Goal: Find specific page/section: Find specific page/section

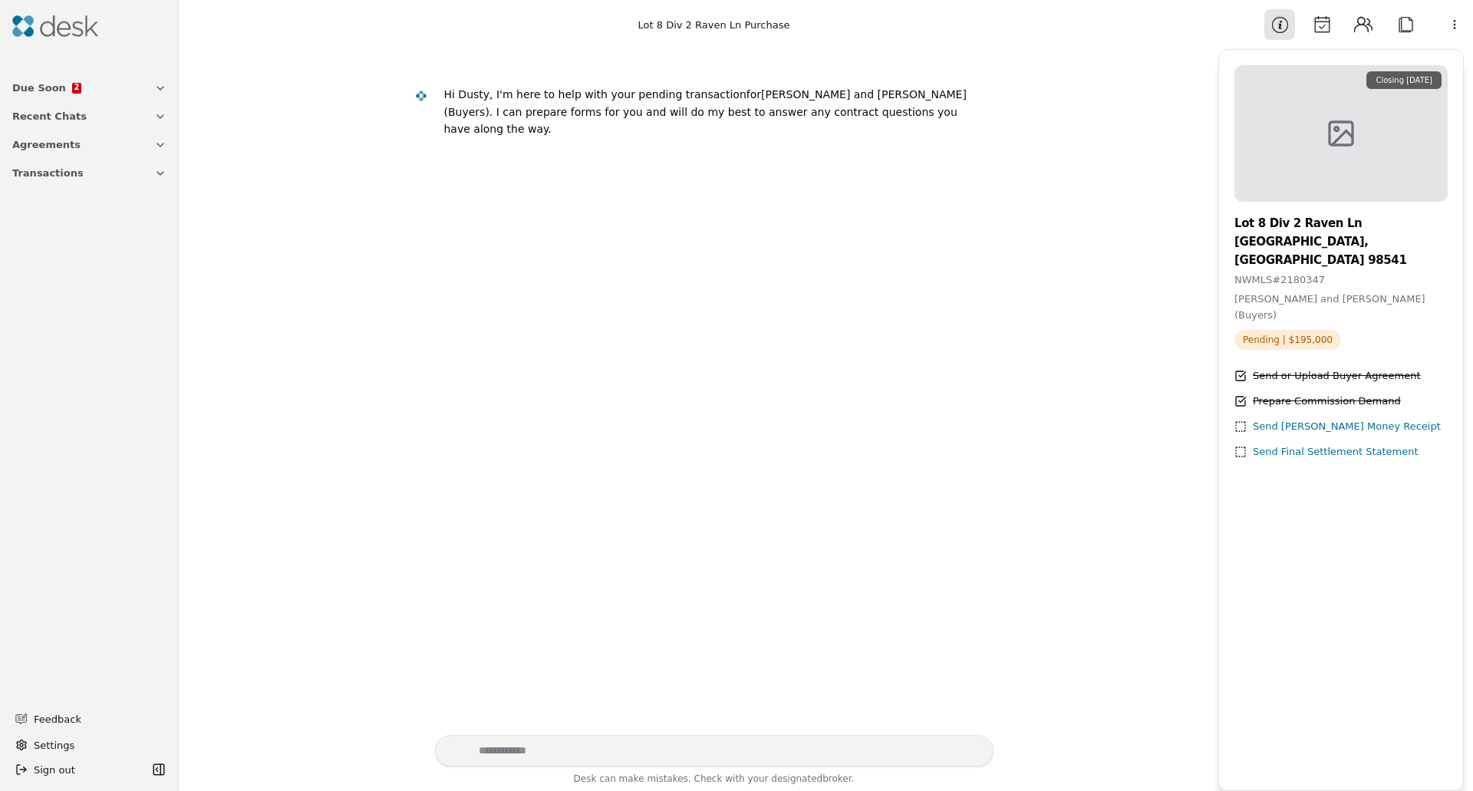
click at [75, 180] on button "Transactions" at bounding box center [89, 173] width 173 height 28
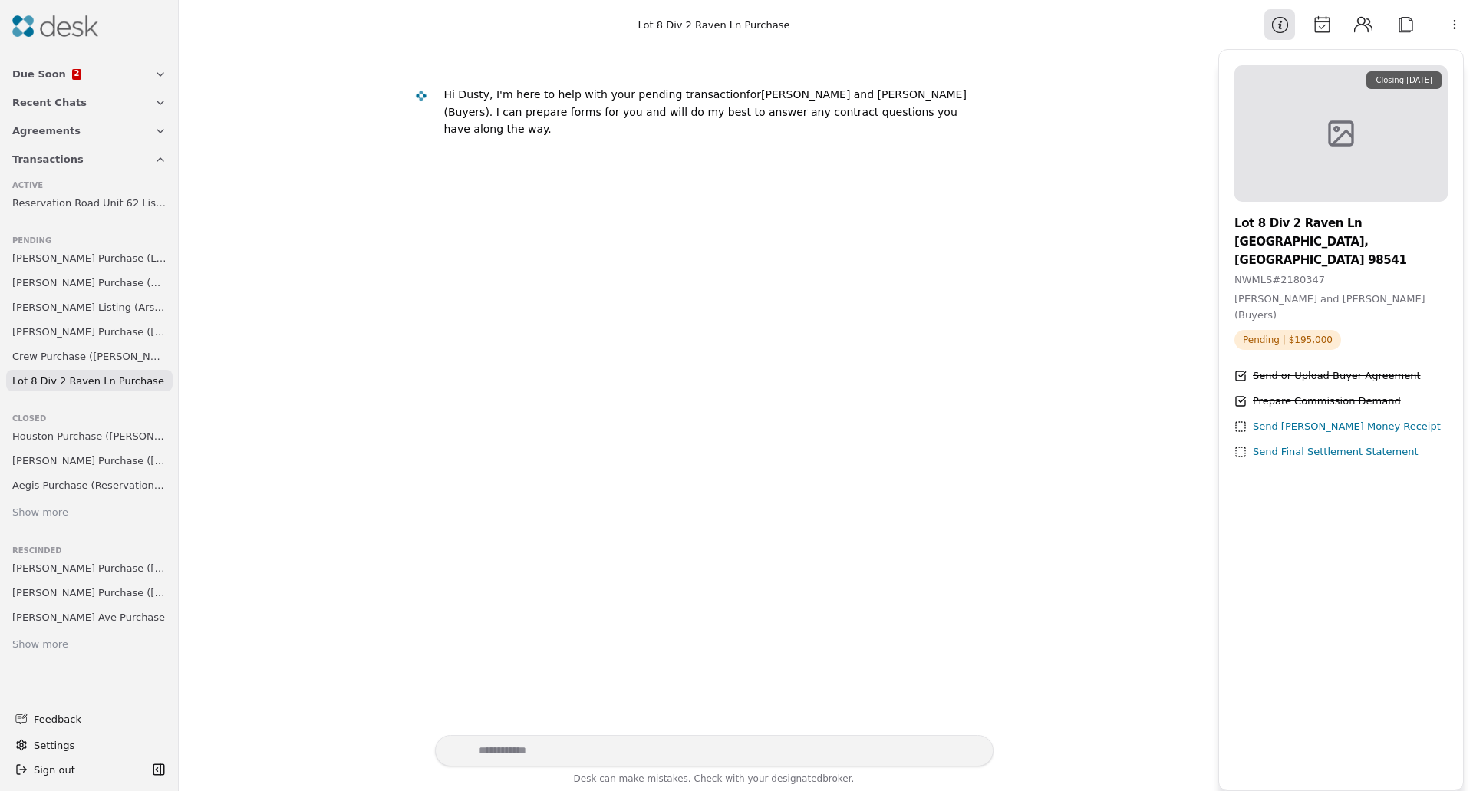
scroll to position [37, 0]
click at [69, 635] on link "Show more" at bounding box center [89, 645] width 167 height 21
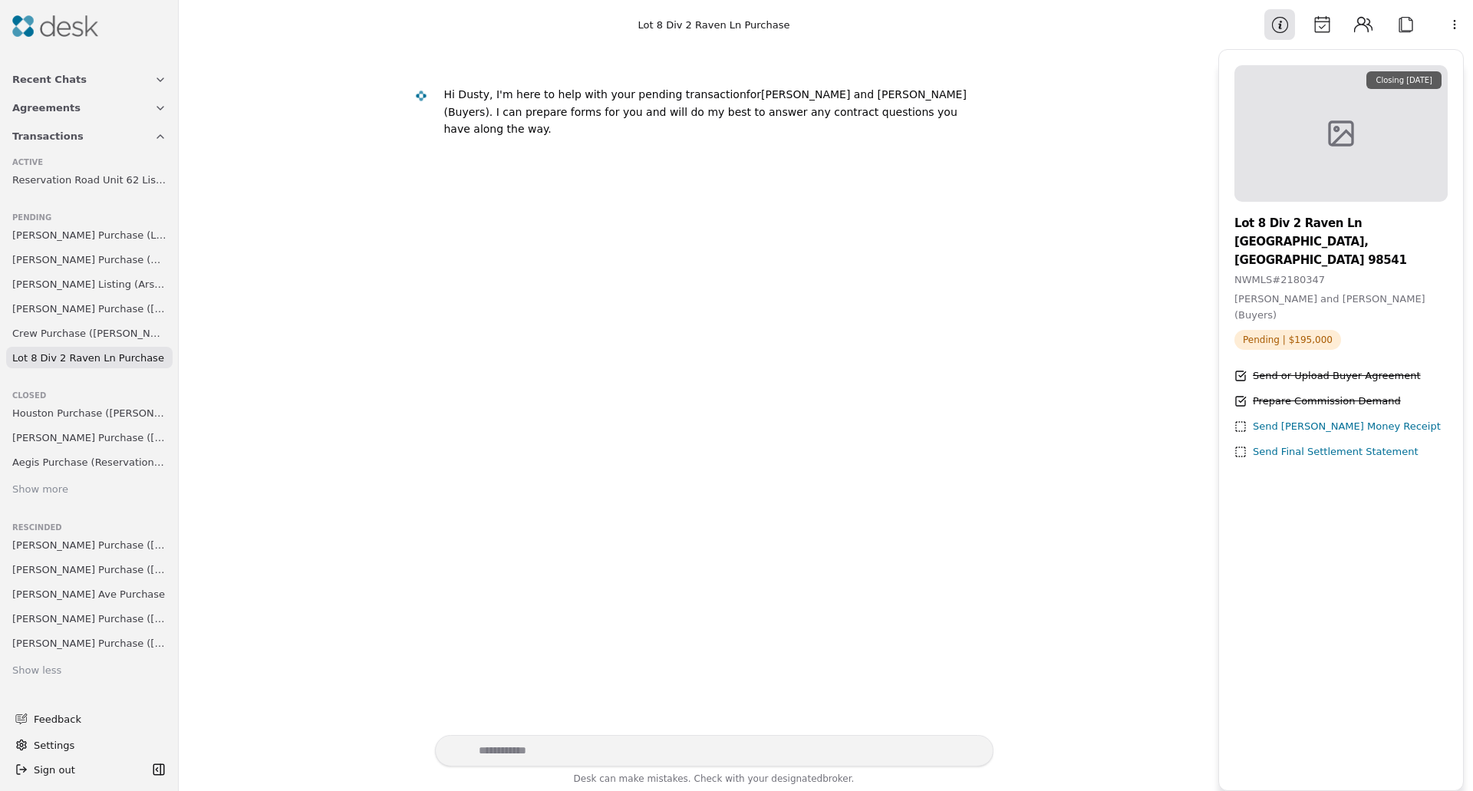
click at [47, 483] on div "Show more" at bounding box center [40, 490] width 56 height 16
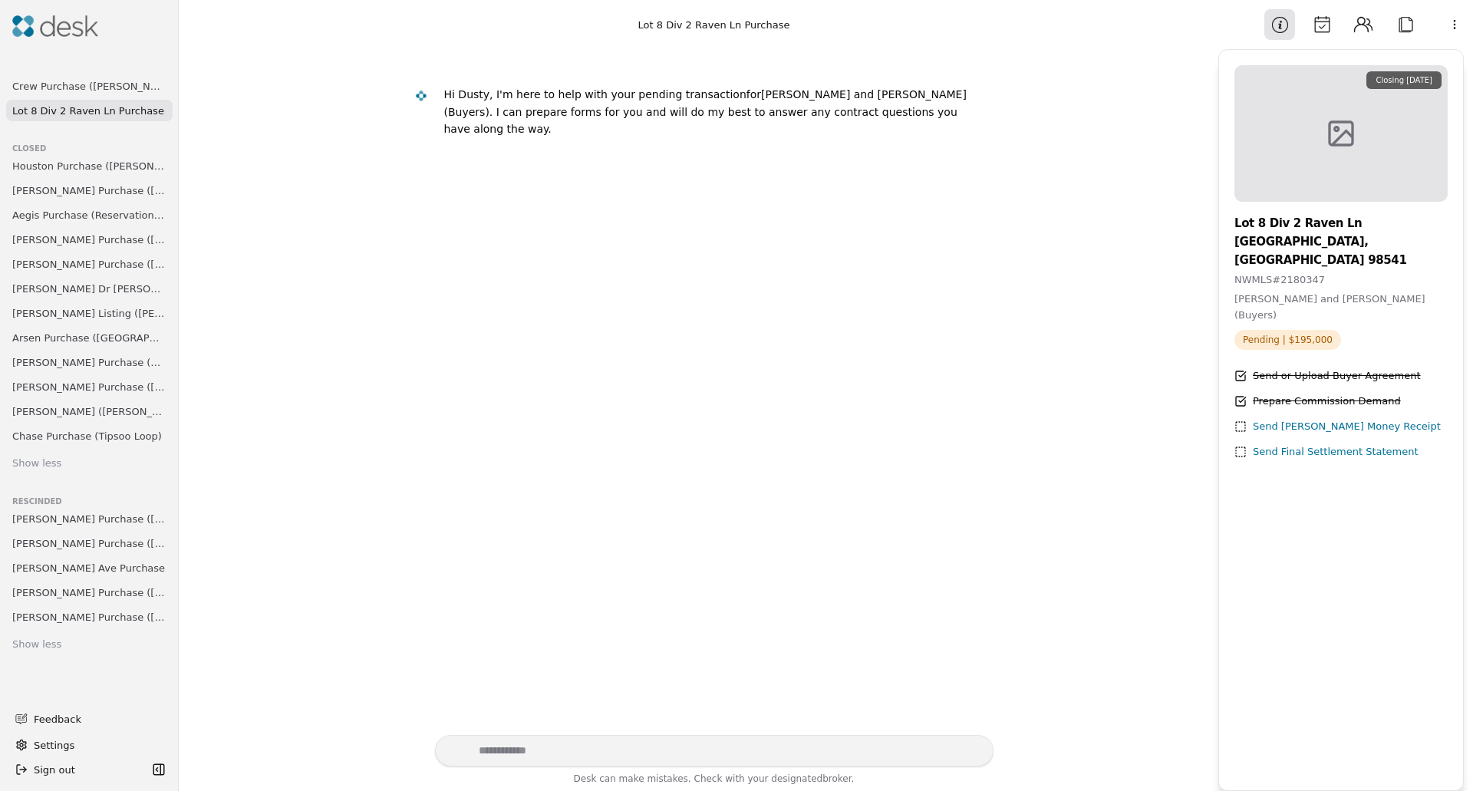
scroll to position [0, 0]
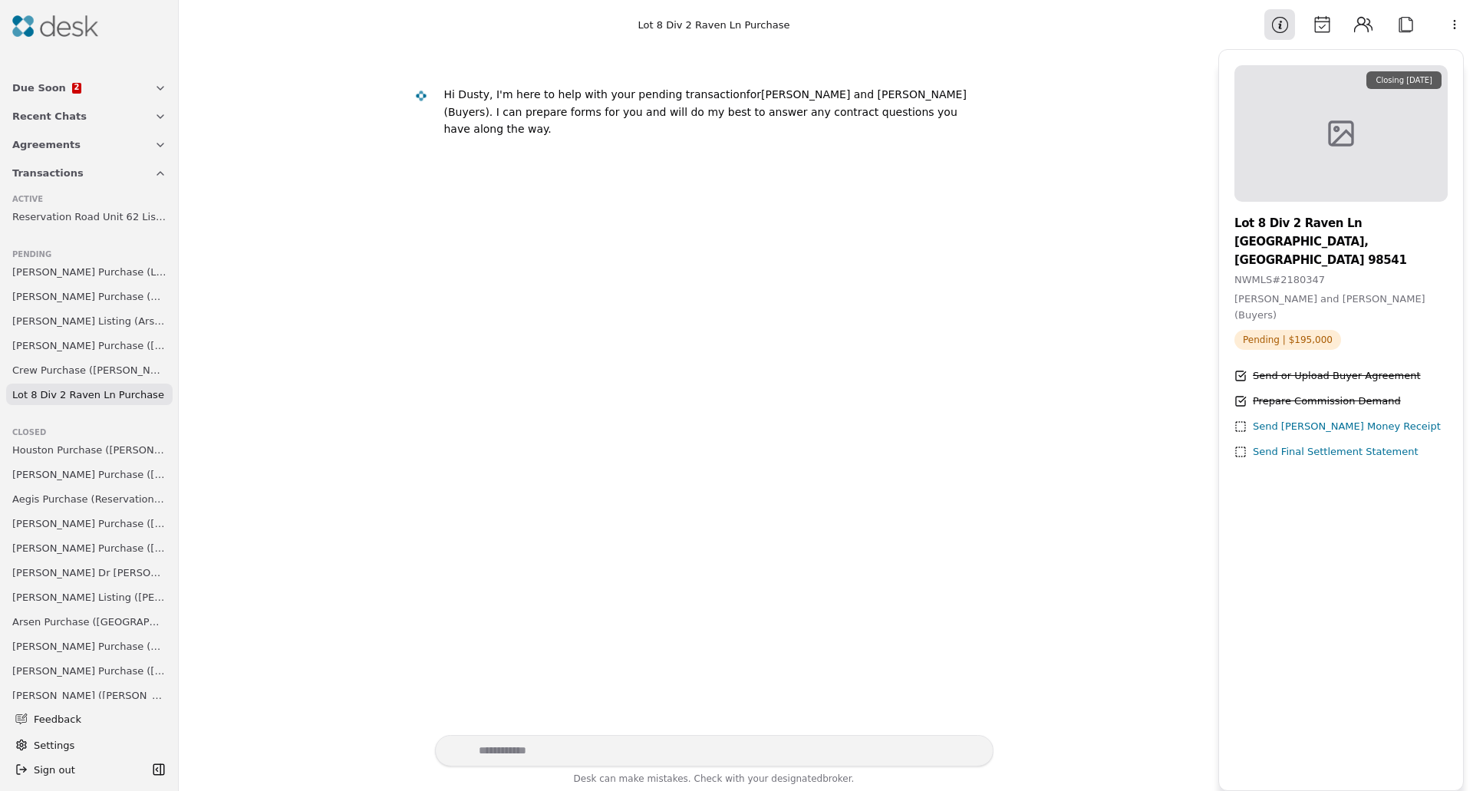
click at [141, 88] on button "Due Soon 2" at bounding box center [89, 88] width 173 height 28
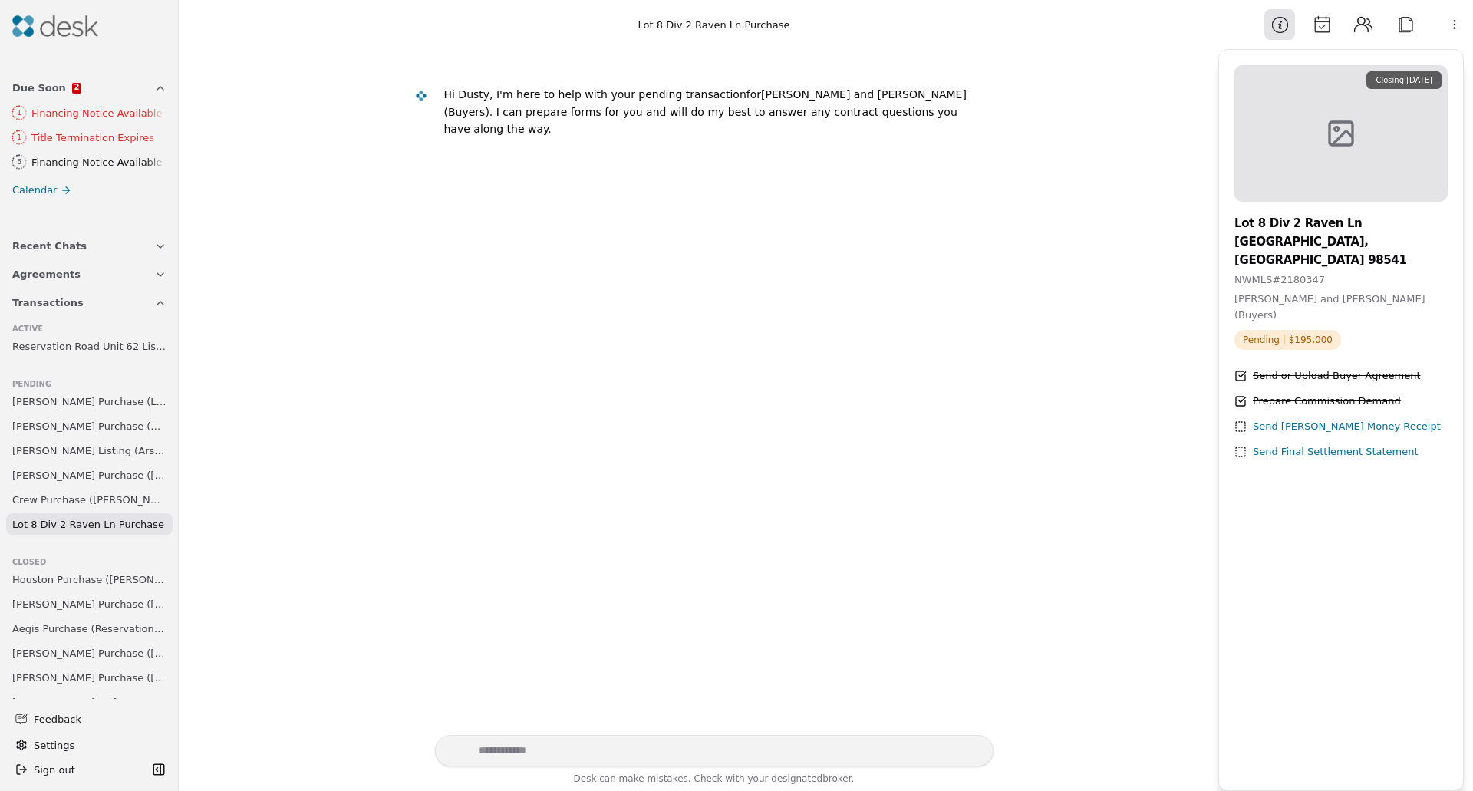
click at [154, 247] on icon "button" at bounding box center [160, 246] width 12 height 12
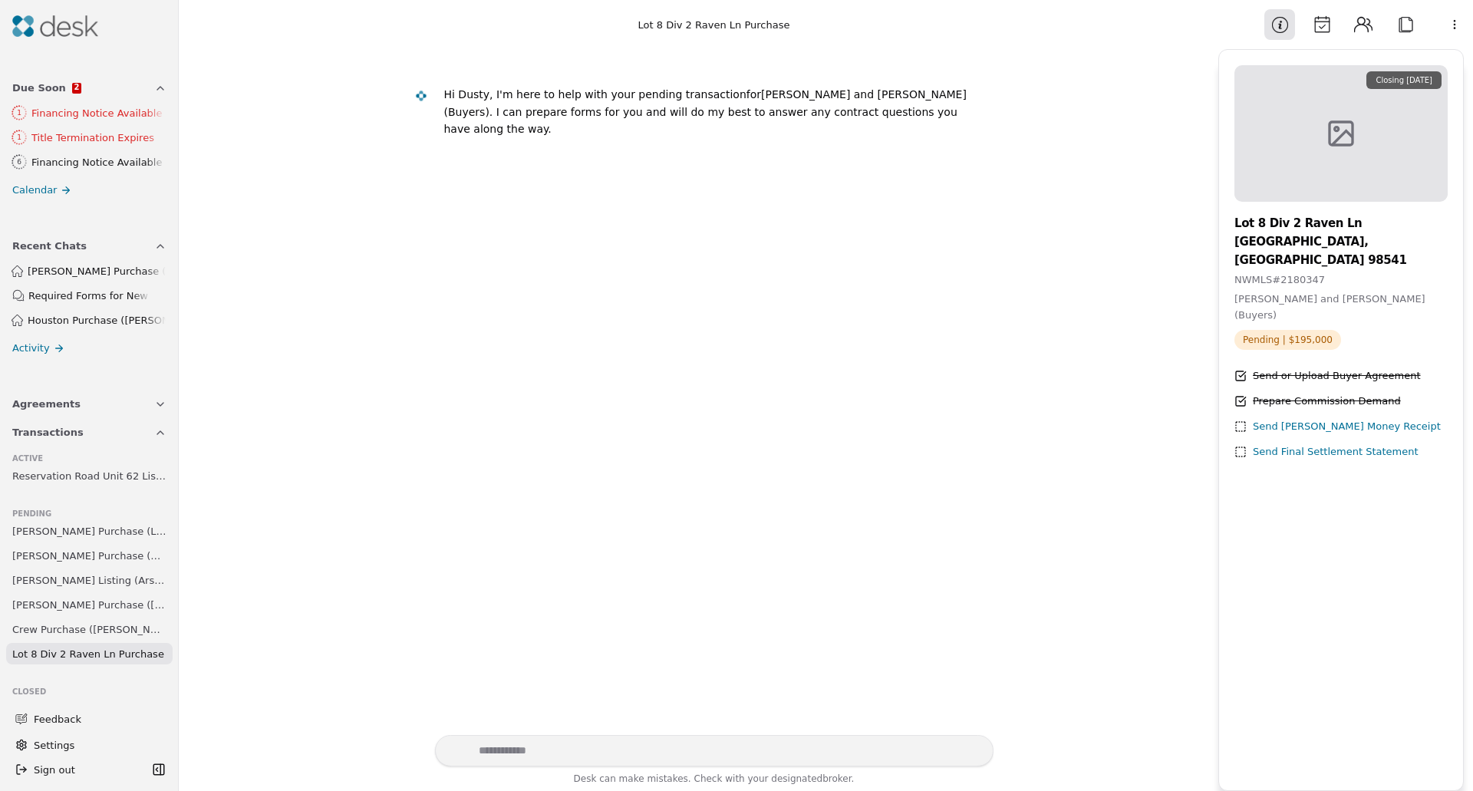
click at [154, 247] on icon "button" at bounding box center [160, 246] width 12 height 12
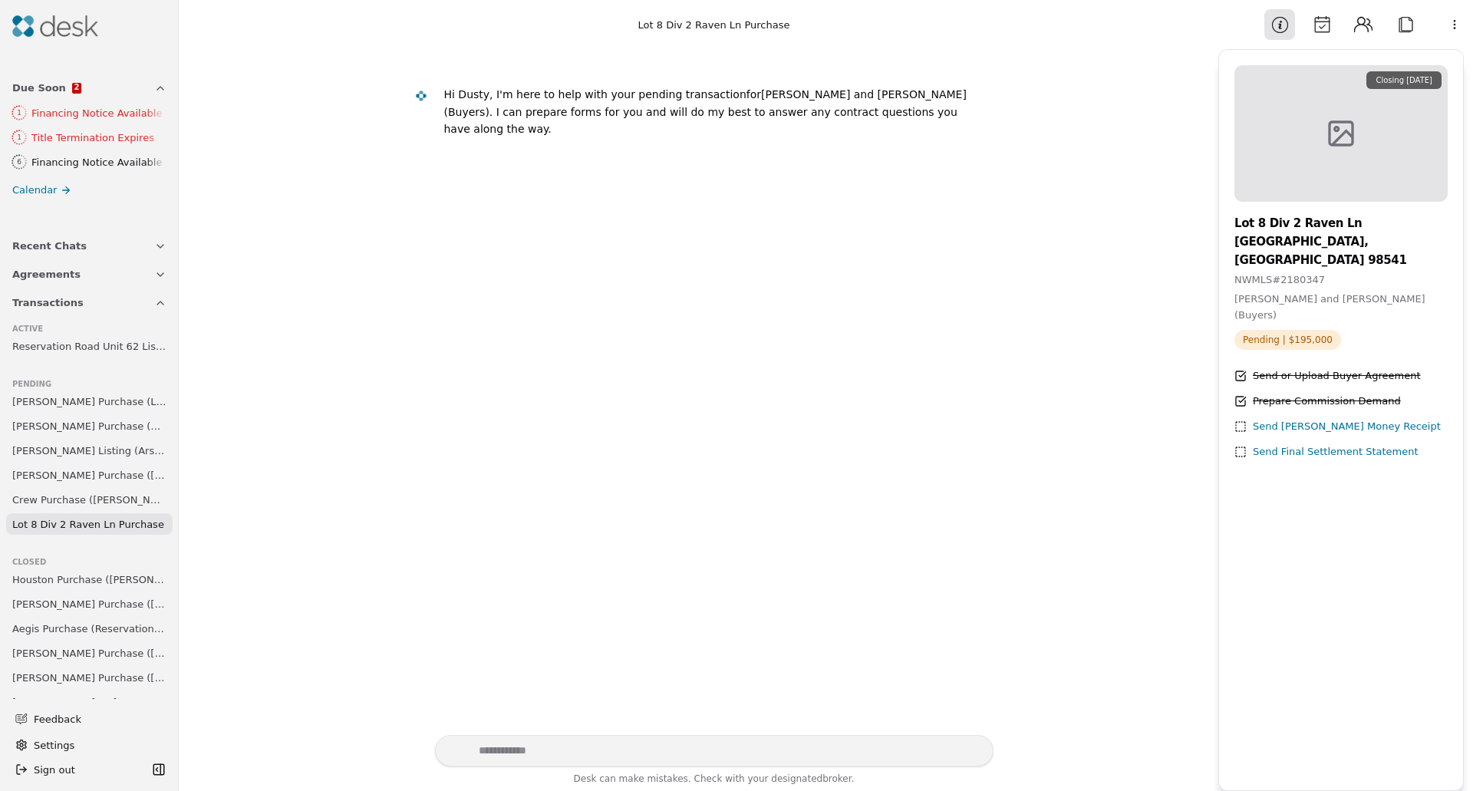
click at [153, 282] on button "Agreements" at bounding box center [89, 274] width 173 height 28
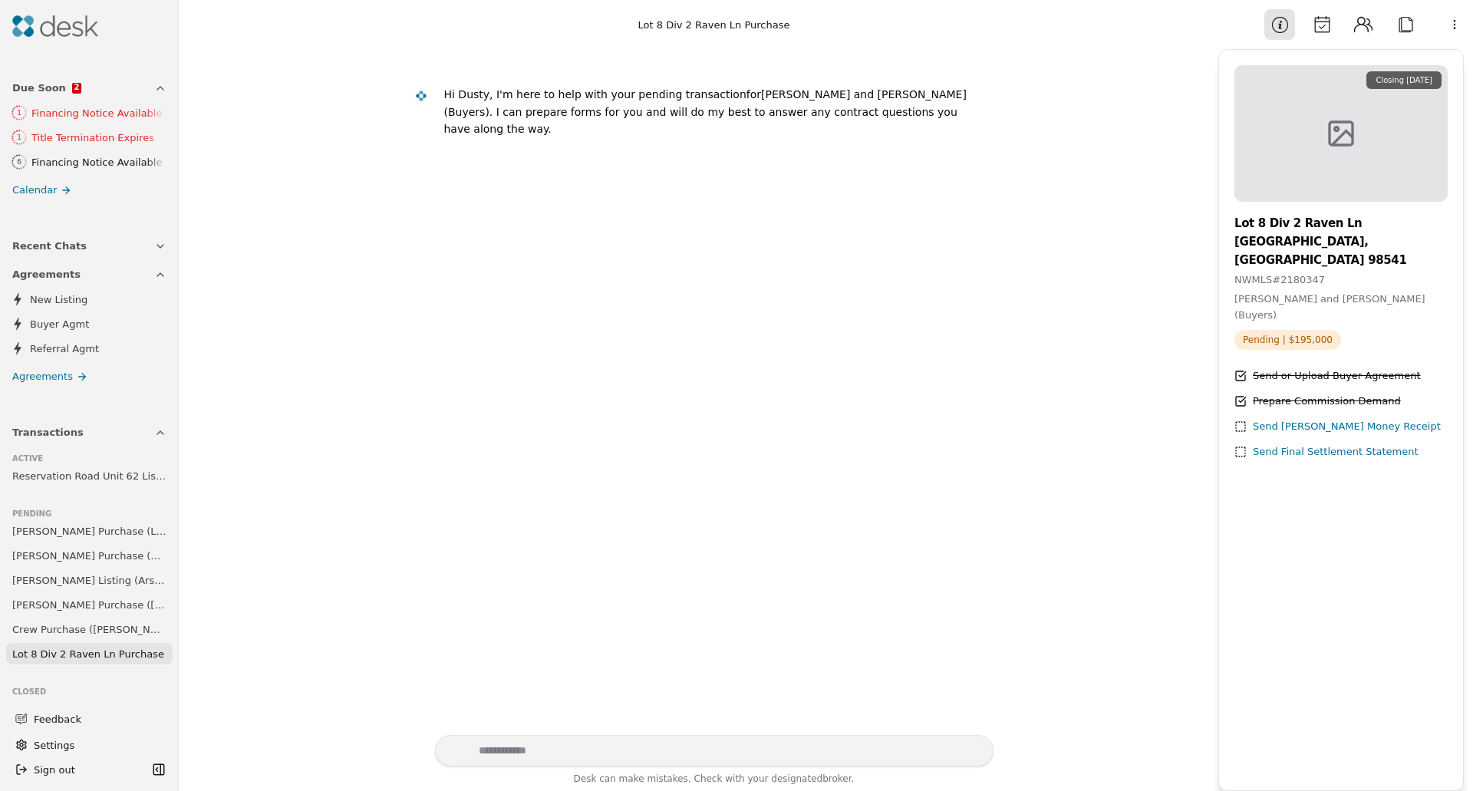
click at [154, 282] on button "Agreements" at bounding box center [89, 274] width 173 height 28
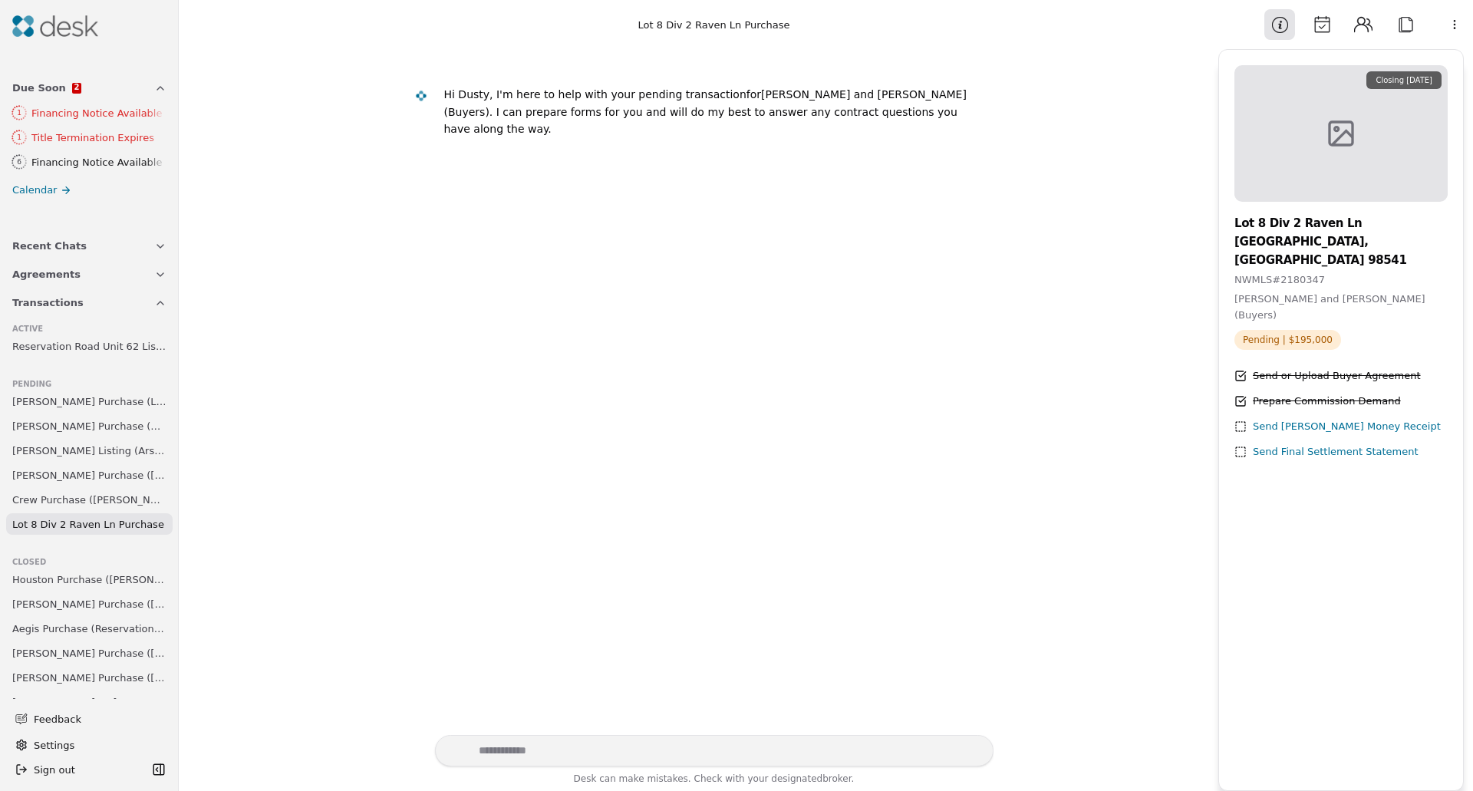
click at [130, 297] on button "Transactions" at bounding box center [89, 303] width 173 height 28
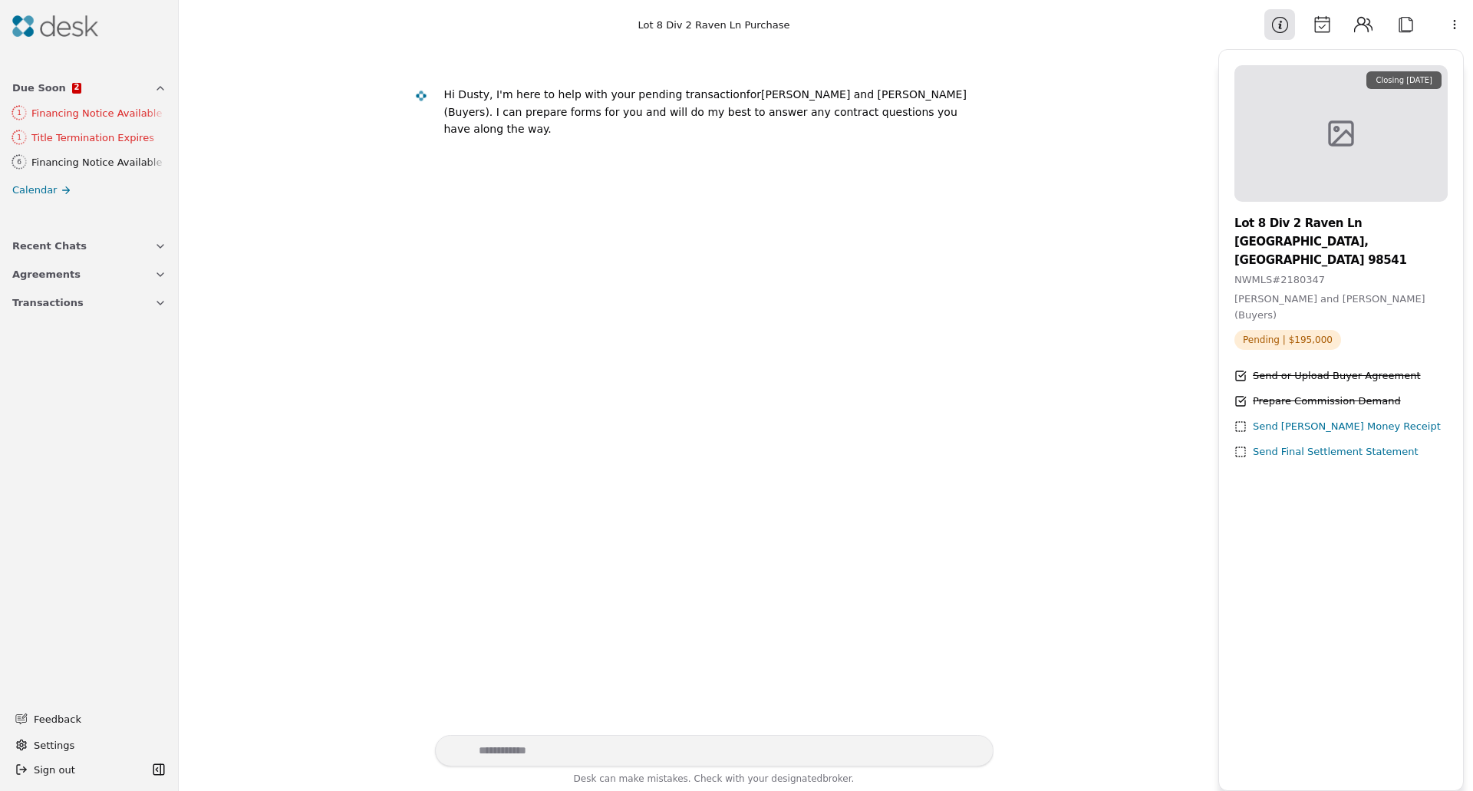
click at [130, 297] on button "Transactions" at bounding box center [89, 303] width 173 height 28
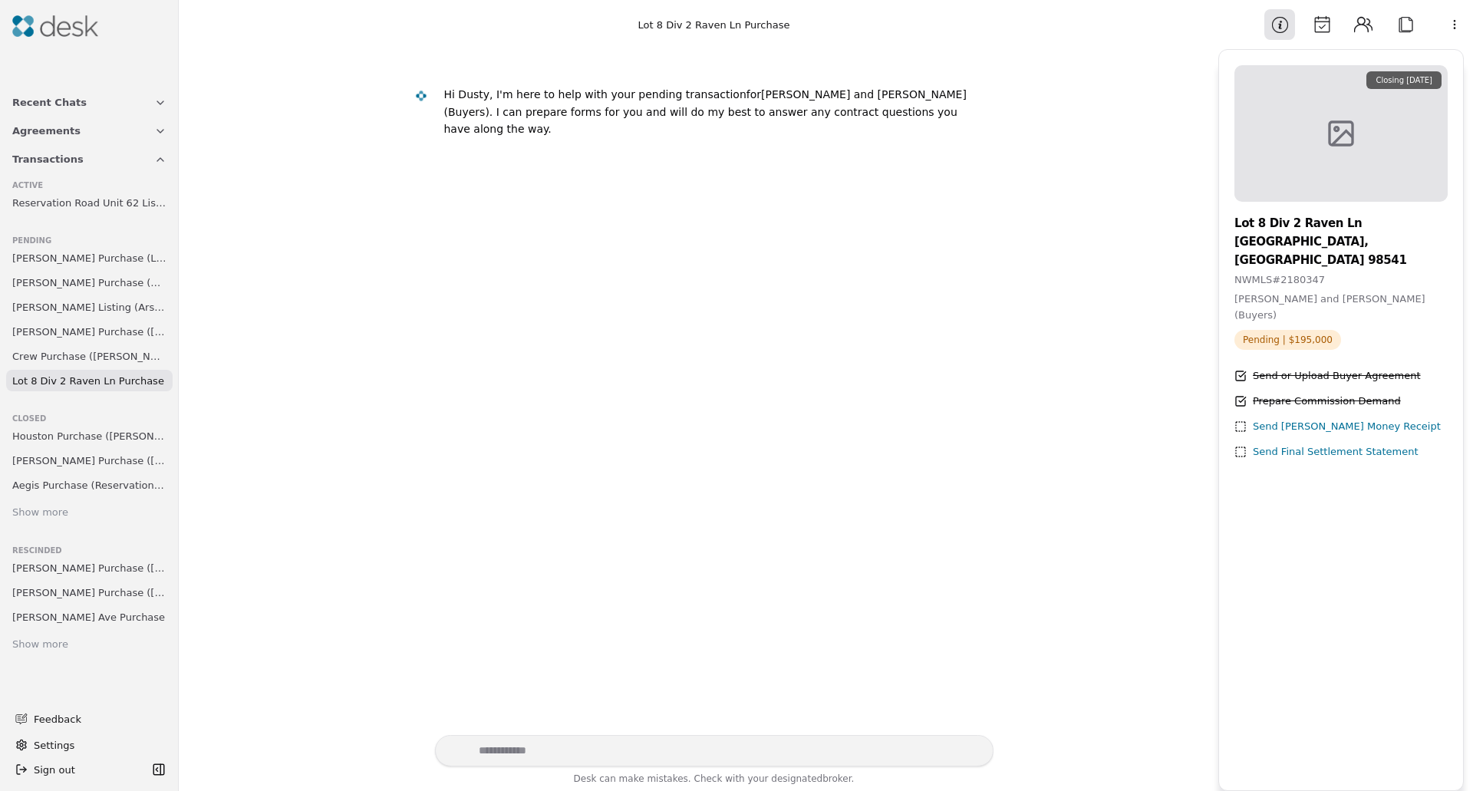
scroll to position [166, 0]
click at [48, 502] on link "Show more" at bounding box center [89, 512] width 167 height 21
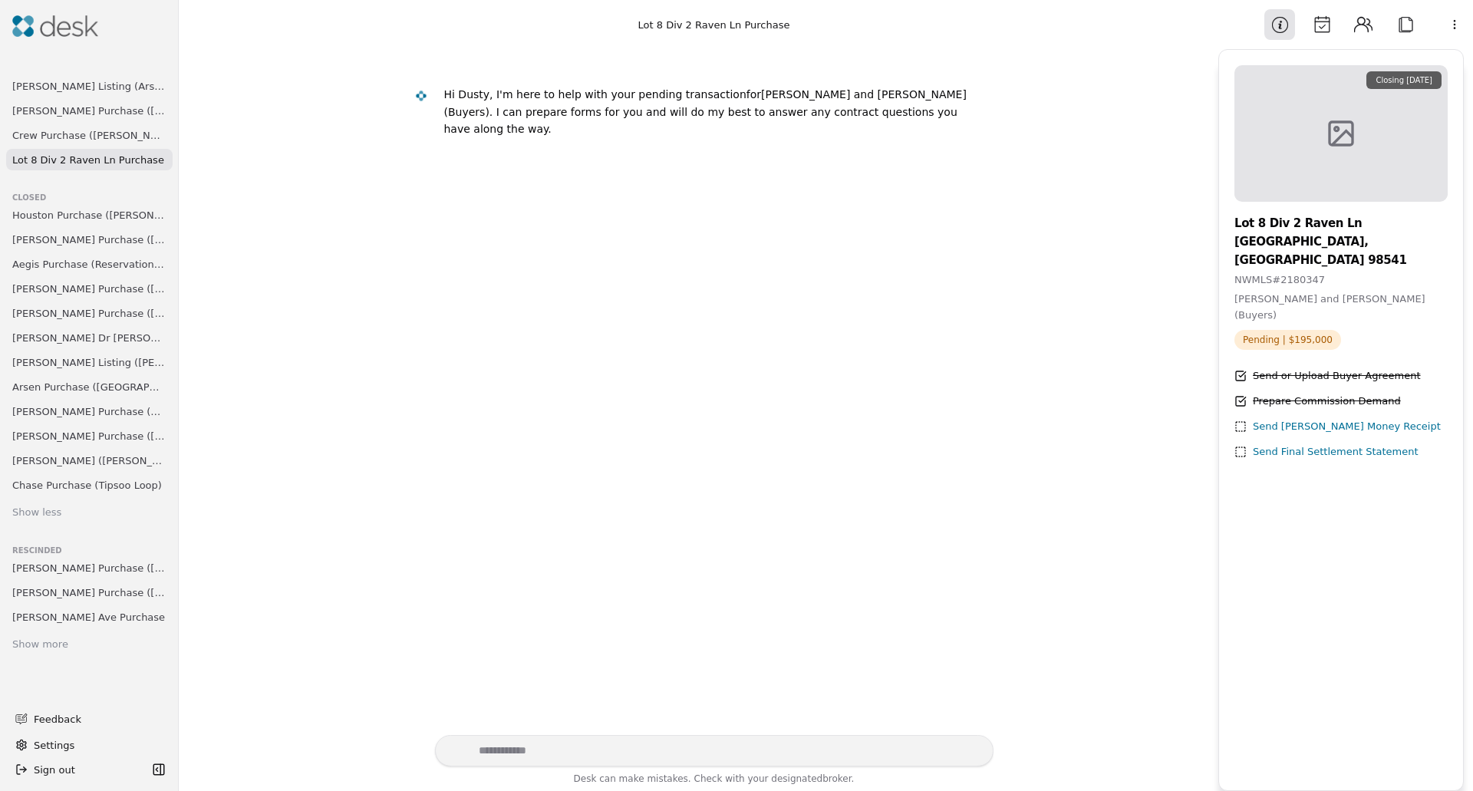
scroll to position [387, 0]
click at [61, 635] on link "Show more" at bounding box center [89, 645] width 167 height 21
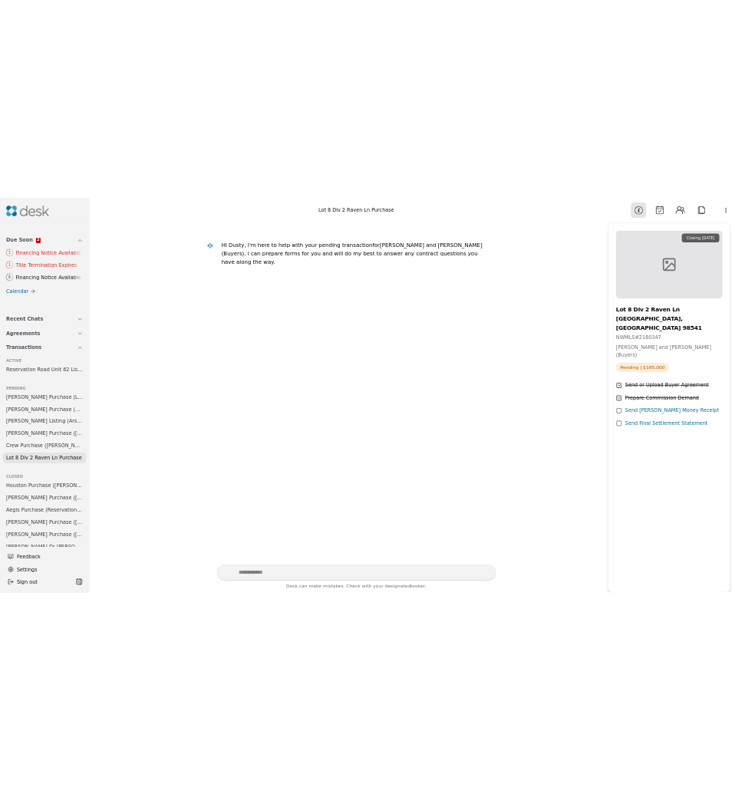
scroll to position [0, 0]
